Goal: Go to known website: Access a specific website the user already knows

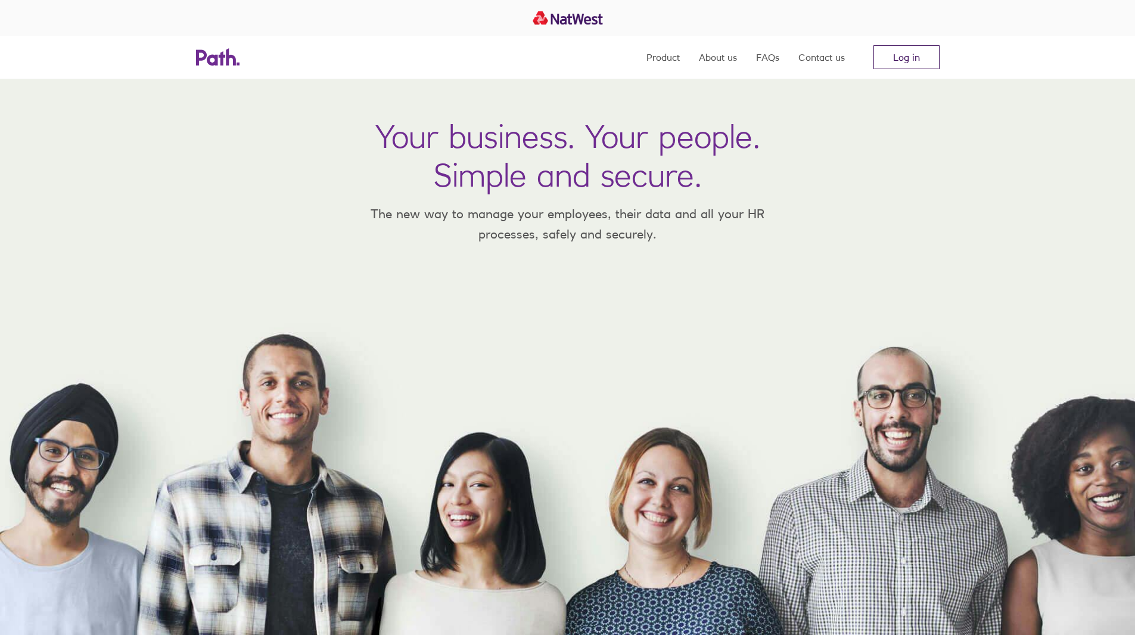
click at [912, 62] on link "Log in" at bounding box center [906, 57] width 66 height 24
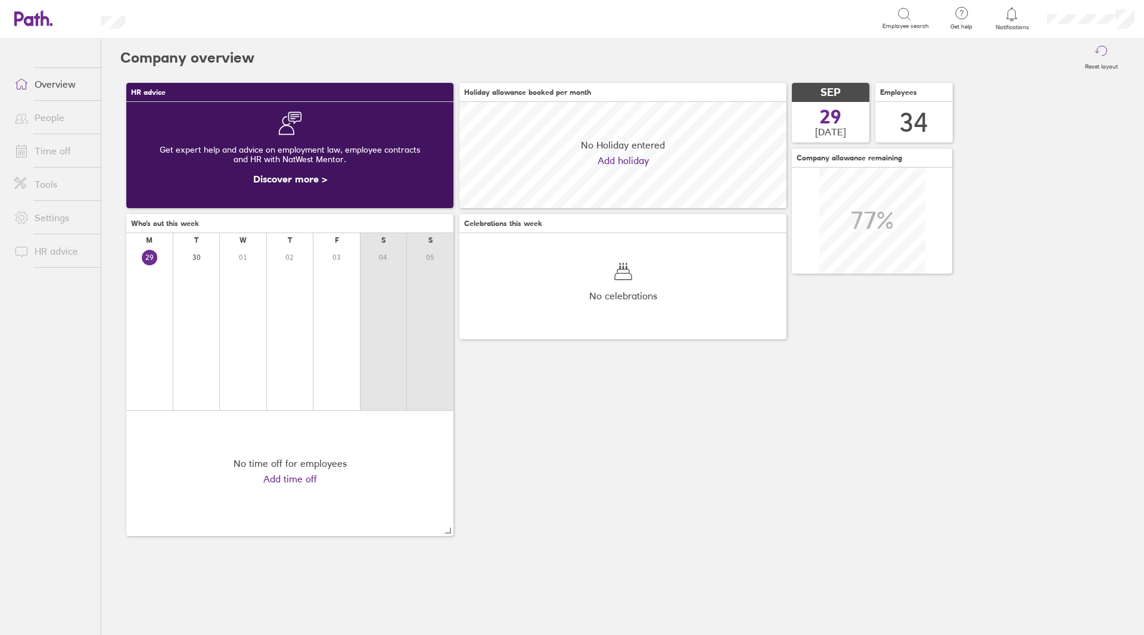
scroll to position [106, 327]
